Goal: Task Accomplishment & Management: Manage account settings

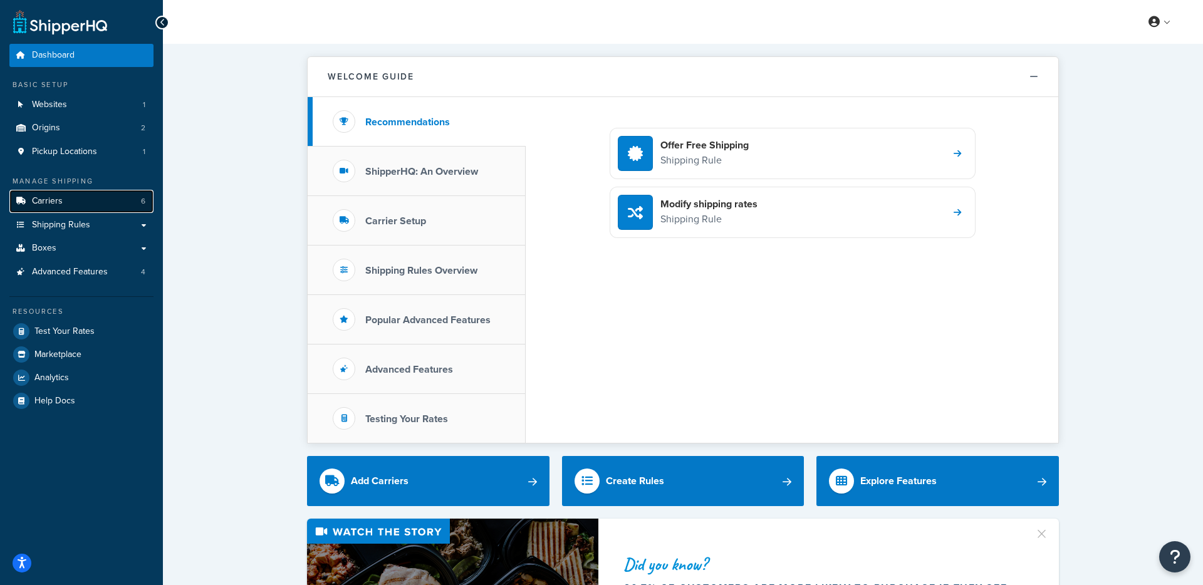
click at [78, 195] on link "Carriers 6" at bounding box center [81, 201] width 144 height 23
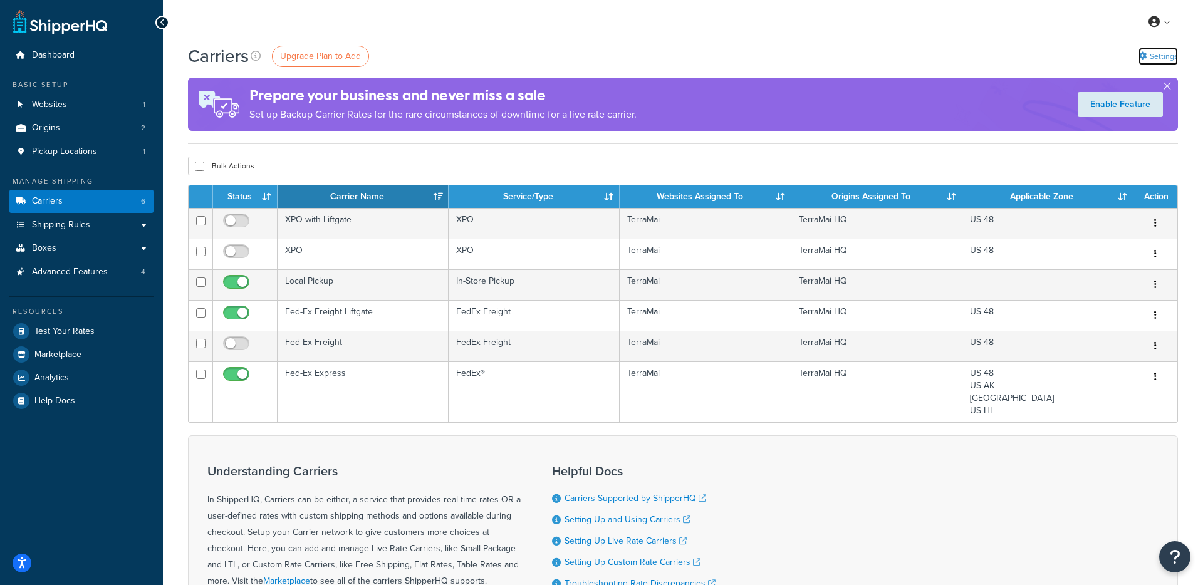
click at [1154, 59] on link "Settings" at bounding box center [1157, 57] width 39 height 18
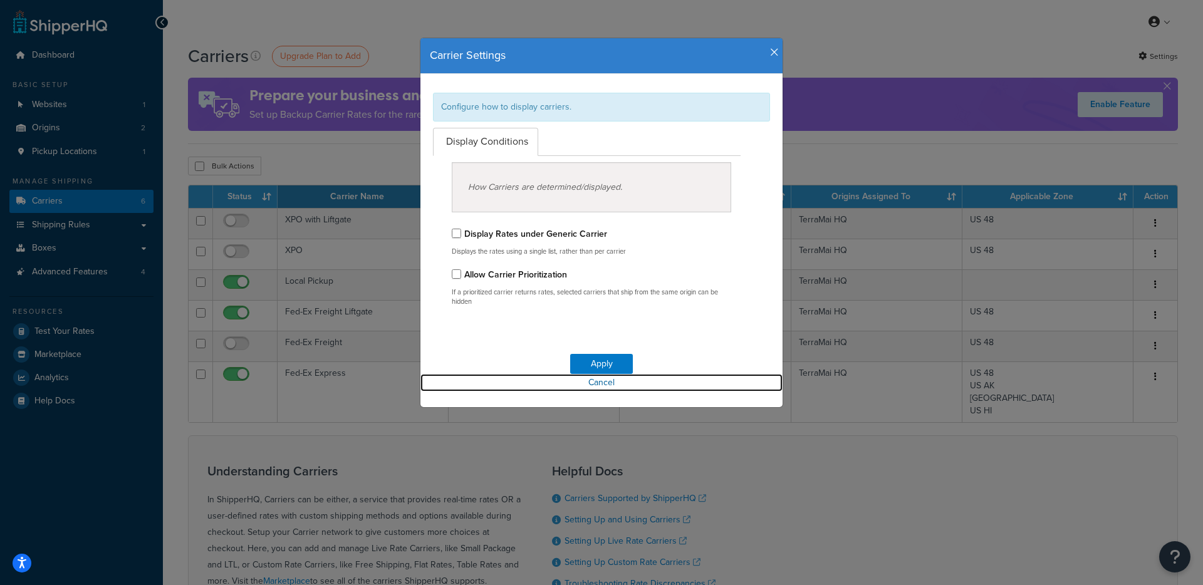
click at [596, 383] on link "Cancel" at bounding box center [601, 383] width 362 height 18
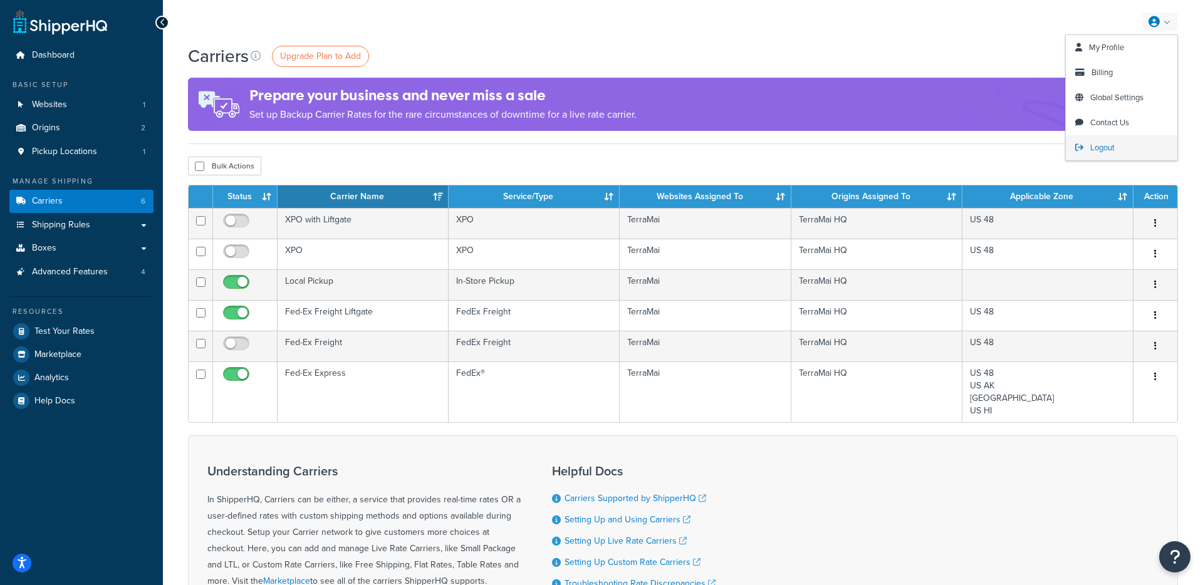
click at [1102, 139] on link "Logout" at bounding box center [1122, 147] width 112 height 25
